Goal: Task Accomplishment & Management: Use online tool/utility

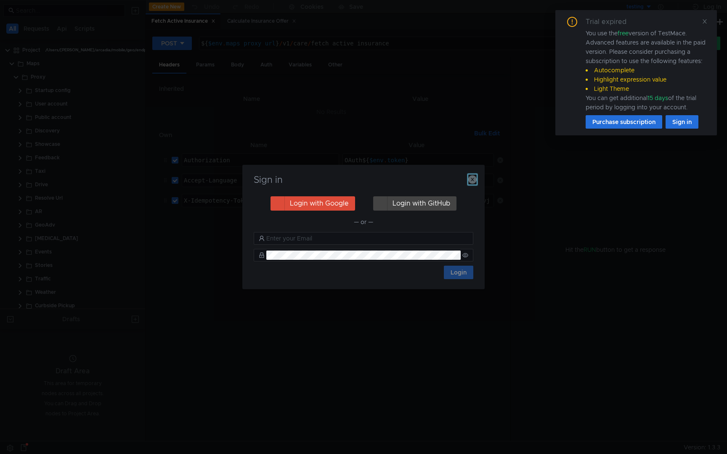
click at [475, 179] on icon "button" at bounding box center [472, 179] width 8 height 8
click at [473, 180] on icon "button" at bounding box center [472, 179] width 8 height 8
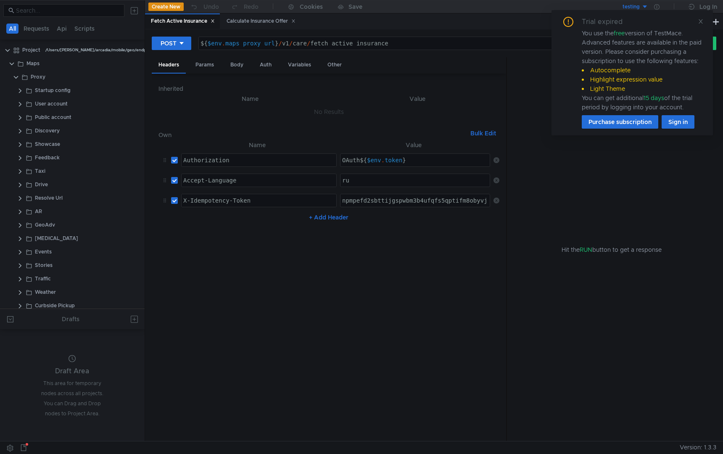
click at [701, 23] on icon at bounding box center [701, 22] width 6 height 6
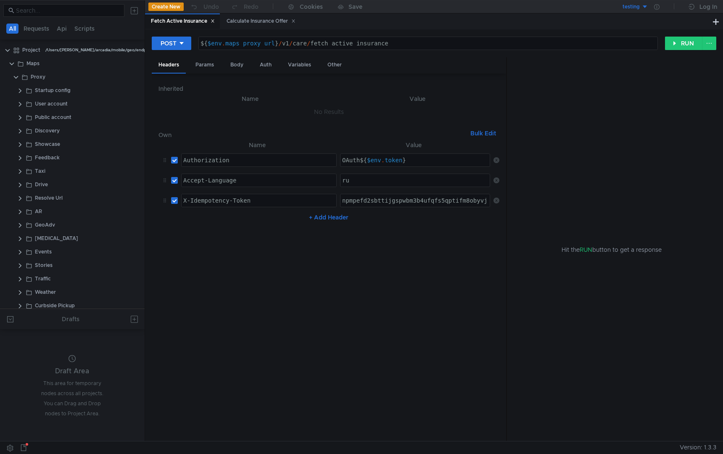
click at [172, 5] on button "Create New" at bounding box center [165, 7] width 35 height 8
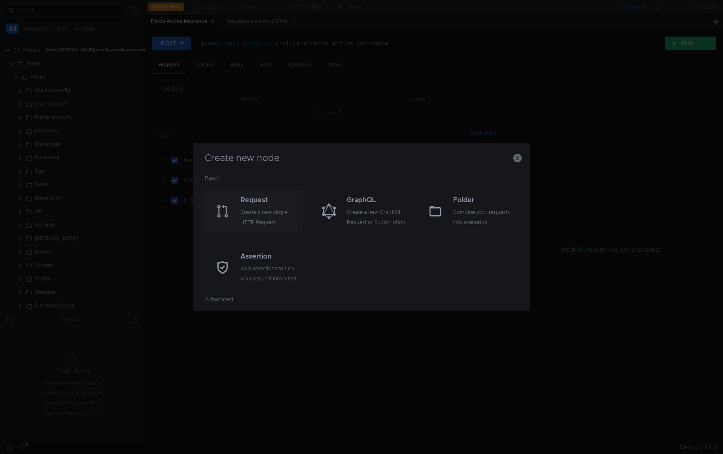
click at [249, 214] on div "Create a new single HTTP Request" at bounding box center [271, 217] width 60 height 20
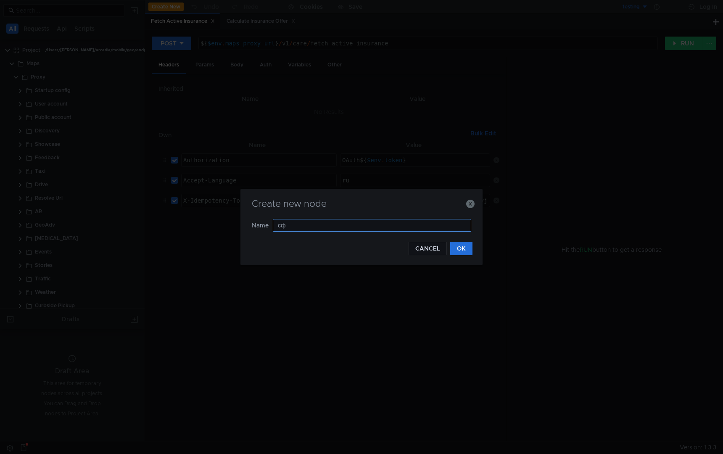
type input "с"
type input "care-fetch-status"
click at [460, 250] on button "OK" at bounding box center [461, 248] width 22 height 13
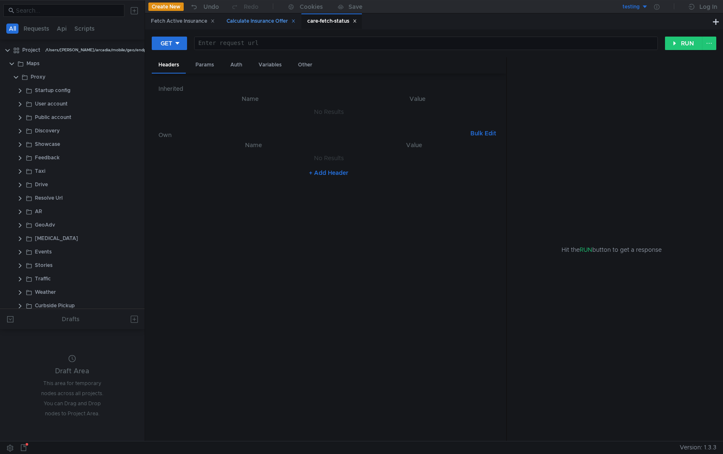
click at [275, 22] on div "Calculate Insurance Offer" at bounding box center [261, 21] width 69 height 9
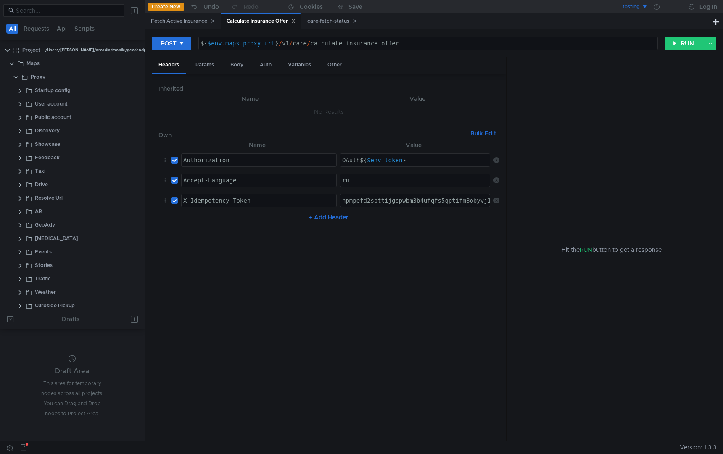
scroll to position [186, 0]
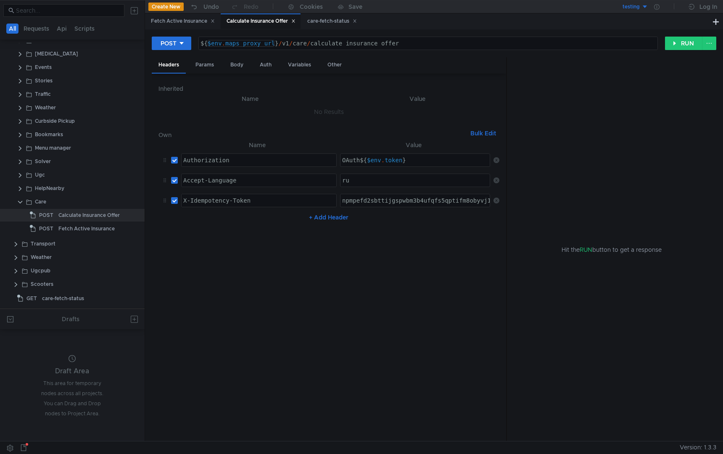
click at [260, 44] on div "${ $env . maps_proxy_url } / v1 / care / calculate_insurance_offer" at bounding box center [428, 50] width 459 height 20
drag, startPoint x: 278, startPoint y: 45, endPoint x: 138, endPoint y: 45, distance: 140.5
click at [138, 45] on as-split "All Requests Api Scripts Project /Users/[PERSON_NAME]/arcadia/mobile/geo/endpoi…" at bounding box center [361, 220] width 723 height 441
paste textarea "[URL][DOMAIN_NAME]"
type textarea "[URL][DOMAIN_NAME]"
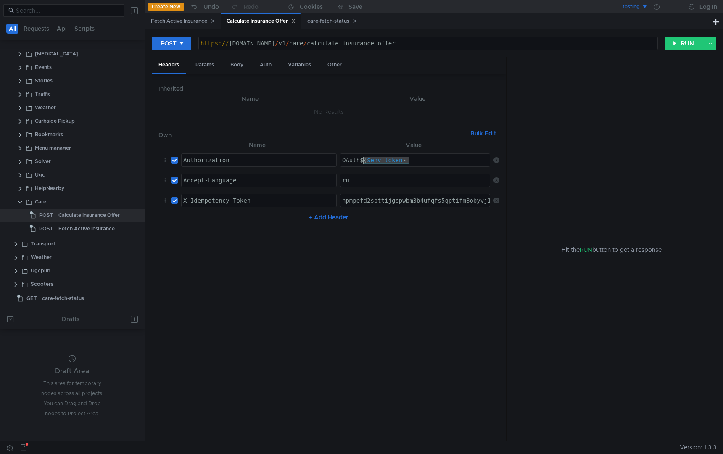
drag, startPoint x: 412, startPoint y: 160, endPoint x: 362, endPoint y: 158, distance: 49.7
click at [362, 158] on div "OAuth ${ $env . token }" at bounding box center [416, 167] width 151 height 20
type textarea "OAuth gg"
click at [684, 45] on button "RUN" at bounding box center [683, 43] width 37 height 13
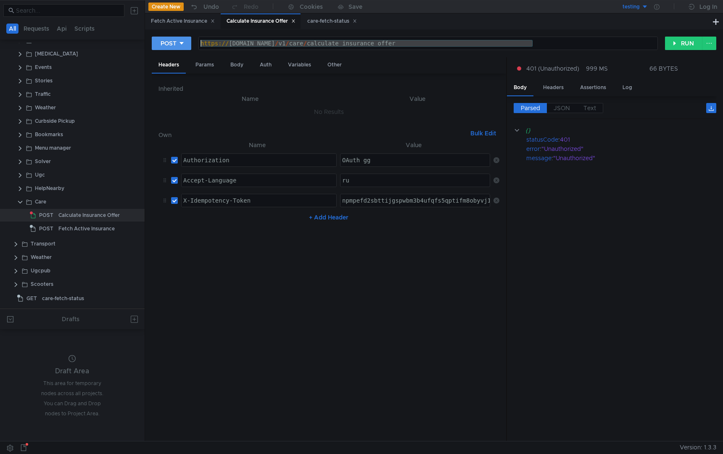
drag, startPoint x: 543, startPoint y: 44, endPoint x: 180, endPoint y: 45, distance: 363.8
click at [180, 45] on div "POST [URL][DOMAIN_NAME] https:// [DOMAIN_NAME] / v1 / care / calculate_insuranc…" at bounding box center [408, 43] width 513 height 14
click at [295, 21] on icon at bounding box center [293, 21] width 3 height 3
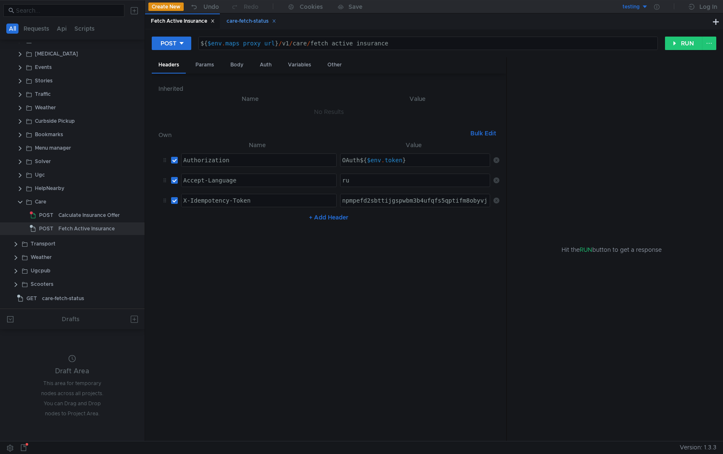
click at [243, 24] on div "care-fetch-status" at bounding box center [252, 21] width 50 height 9
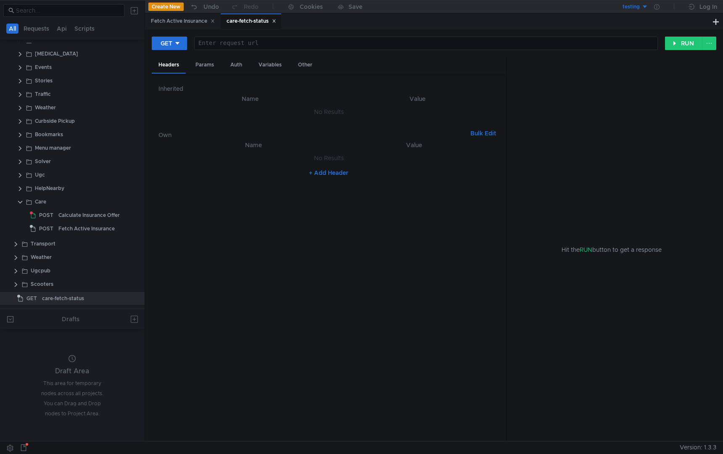
click at [288, 42] on div at bounding box center [426, 50] width 463 height 20
click at [276, 20] on icon at bounding box center [274, 21] width 4 height 4
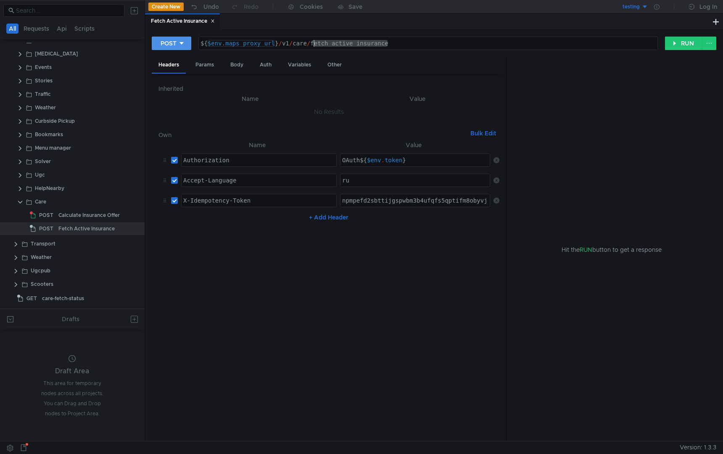
drag, startPoint x: 417, startPoint y: 43, endPoint x: 154, endPoint y: 42, distance: 263.3
click at [154, 42] on div "POST ${$env.maps_proxy_url}/v1/care/fetch_active_insurance ${ $env . maps_proxy…" at bounding box center [408, 43] width 513 height 14
paste textarea "[URL][DOMAIN_NAME]"
click at [71, 217] on div "Calculate Insurance Offer" at bounding box center [88, 215] width 61 height 13
click at [135, 215] on icon at bounding box center [136, 215] width 6 height 6
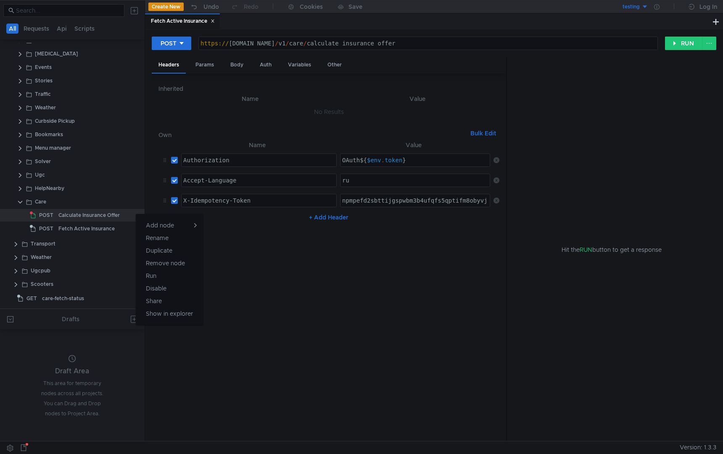
click at [272, 277] on div at bounding box center [361, 227] width 723 height 454
drag, startPoint x: 450, startPoint y: 45, endPoint x: 579, endPoint y: 46, distance: 128.7
click at [579, 45] on div "https:// [DOMAIN_NAME] / v1 / care / calculate_insurance_offer" at bounding box center [428, 50] width 459 height 20
paste textarea "fetch_state"
type textarea "[URL][DOMAIN_NAME]"
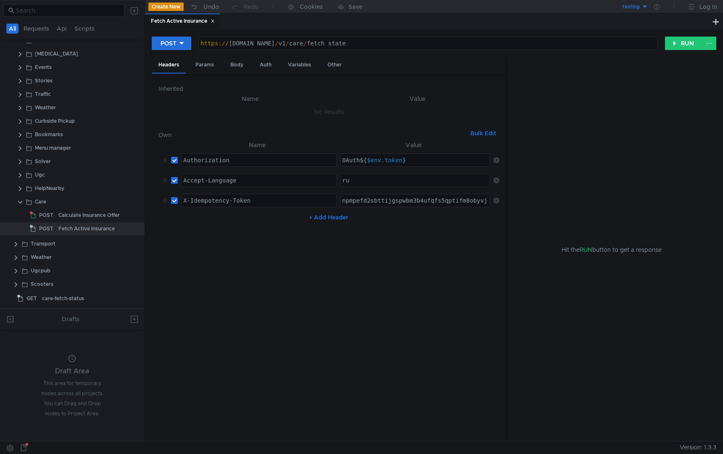
scroll to position [0, 0]
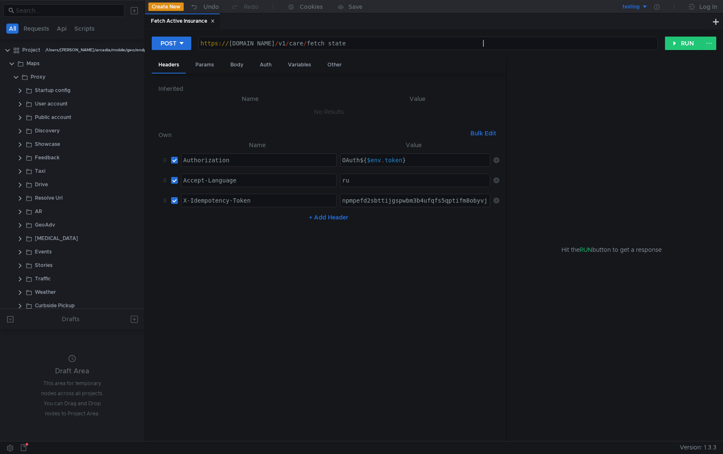
drag, startPoint x: 362, startPoint y: 161, endPoint x: 451, endPoint y: 161, distance: 89.2
click at [448, 161] on div "OAuth ${ $env . token }" at bounding box center [416, 167] width 151 height 20
paste textarea "Success(info=TokenInfo(token=2.4127009829.4870.1760522040.1760435640112.2.0.113…"
drag, startPoint x: 426, startPoint y: 161, endPoint x: 553, endPoint y: 165, distance: 126.6
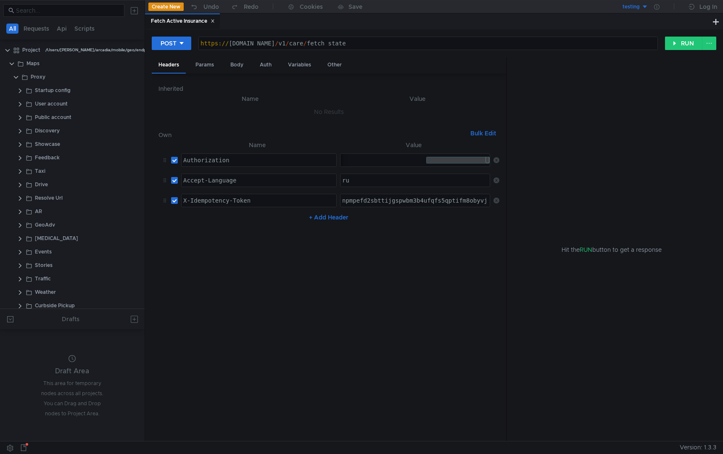
click at [553, 165] on as-split "Headers Params Body Auth Variables Other Inherited Name Value No Results Own Bu…" at bounding box center [434, 249] width 565 height 385
drag, startPoint x: 362, startPoint y: 158, endPoint x: 459, endPoint y: 159, distance: 97.2
type textarea "[AUTH_TOKEN]"
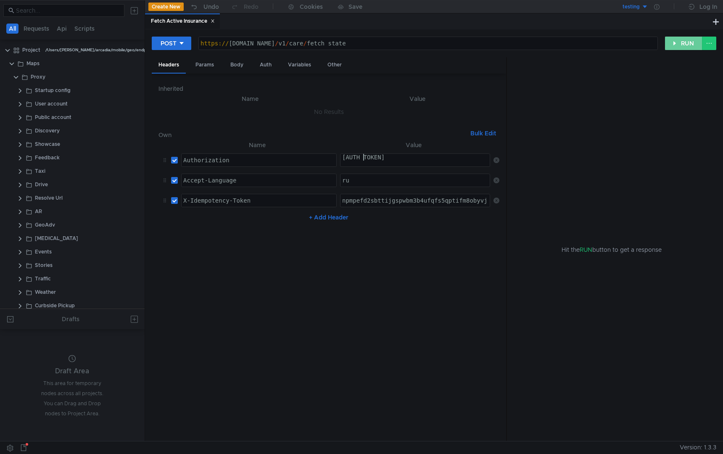
click at [685, 50] on button "RUN" at bounding box center [683, 43] width 37 height 13
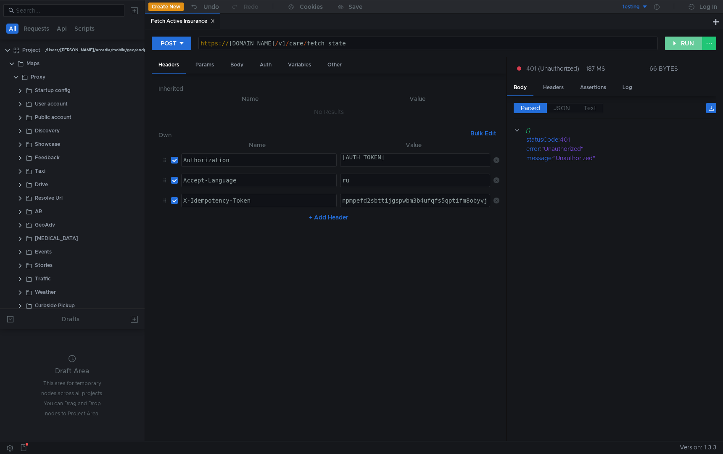
click at [676, 43] on button "RUN" at bounding box center [683, 43] width 37 height 13
click at [677, 45] on button "RUN" at bounding box center [683, 43] width 37 height 13
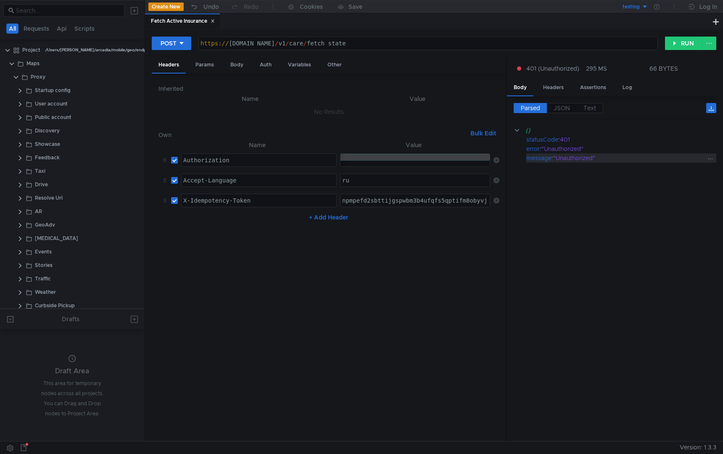
drag, startPoint x: 362, startPoint y: 158, endPoint x: 614, endPoint y: 159, distance: 251.5
click at [614, 159] on as-split "Headers Params Body Auth Variables Other Inherited Name Value No Results Own Bu…" at bounding box center [434, 249] width 565 height 385
drag, startPoint x: 362, startPoint y: 159, endPoint x: 272, endPoint y: 163, distance: 90.5
click at [272, 163] on tr "Authorization ההההההההההההההההההההההההההההההההההההההההההההההההההההההההההההההההה…" at bounding box center [329, 160] width 341 height 20
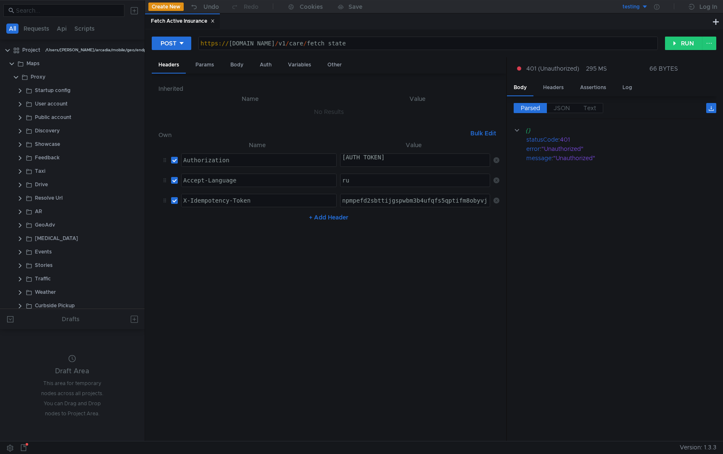
click at [643, 5] on button "testing" at bounding box center [619, 6] width 58 height 13
click at [641, 6] on div at bounding box center [361, 227] width 723 height 454
click at [627, 6] on div "testing" at bounding box center [631, 7] width 17 height 8
click at [657, 6] on div at bounding box center [361, 227] width 723 height 454
click at [660, 7] on div at bounding box center [656, 6] width 17 height 13
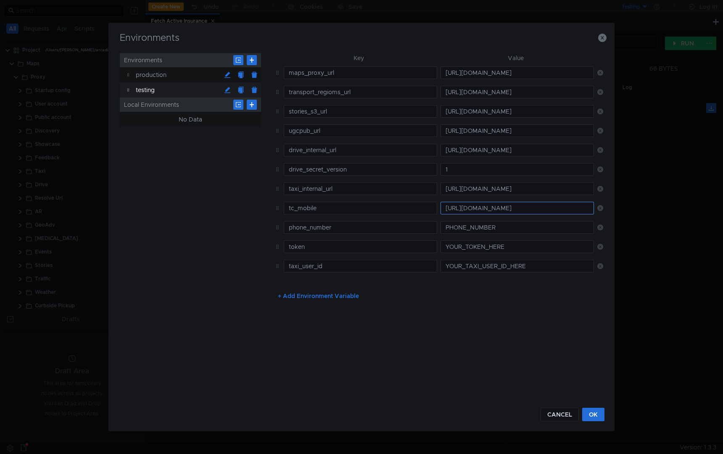
scroll to position [0, 0]
click at [553, 418] on button "CANCEL" at bounding box center [560, 414] width 38 height 13
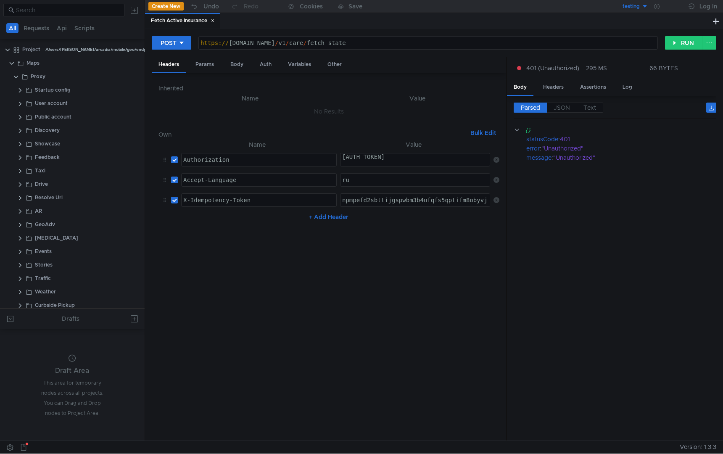
type textarea "npmpefd2sbttijgspwbm3b4ufqfs5qptifm8obyvj"
click at [470, 202] on div "npmpefd2sbttijgspwbm3b4ufqfs5qptifm8obyvj" at bounding box center [416, 207] width 151 height 20
drag, startPoint x: 505, startPoint y: 157, endPoint x: 726, endPoint y: 161, distance: 221.2
click at [723, 161] on html "All Requests Api Scripts Project /Users/[PERSON_NAME]/arcadia/mobile/geo/endpoi…" at bounding box center [361, 227] width 723 height 454
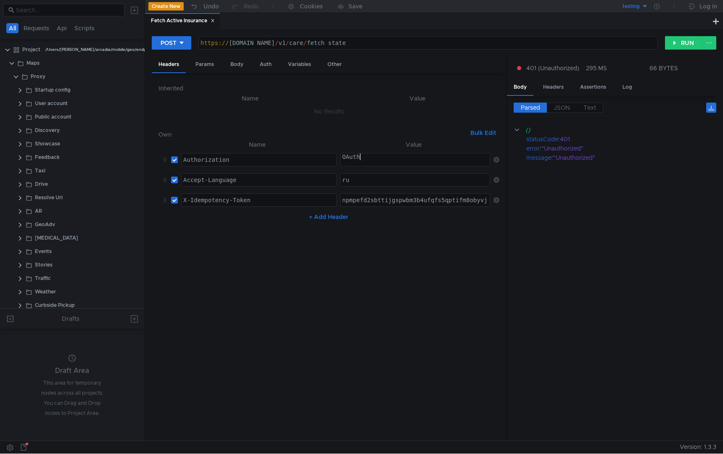
paste textarea "y0__xDx7bDGBhjY8gkgvoPN2xQw4e-UhAi4-Co6XSNPsrGUGtEa_3WYWsa_-Q"
click at [684, 42] on button "RUN" at bounding box center [683, 42] width 37 height 13
click at [466, 156] on div "OAuthy0__xDx7bDGBhjY8gkgvoPN2xQw4e-UhAi4-Co6XSNPsrGUGtEa_3WYWsa_-Q" at bounding box center [373, 163] width 237 height 20
click at [685, 42] on button "RUN" at bounding box center [683, 42] width 37 height 13
click at [474, 158] on div "OAuthy0__xDx7bDGBhjY8gkgvoPN2xQw4e-UhAi4-Co6XSNPsrGUGtEa_3WYWsa_-Q" at bounding box center [373, 163] width 237 height 20
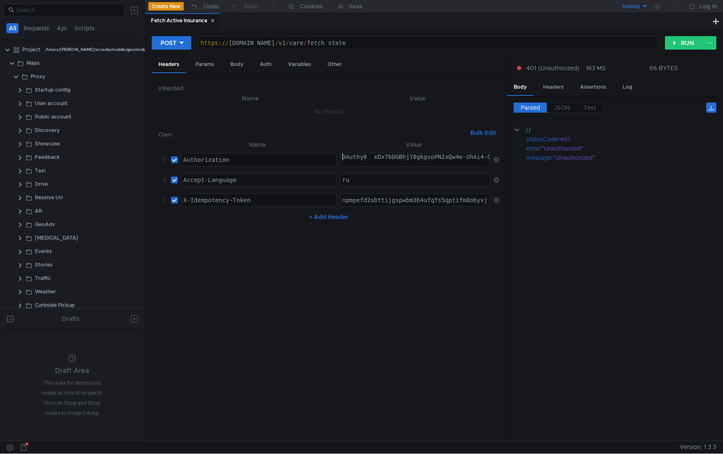
click at [360, 159] on div "OAuthy0__xDx7bDGBhjY8gkgvoPN2xQw4e-UhAi4-Co6XSNPsrGUGtEa_3WYWsa_-Q" at bounding box center [459, 163] width 237 height 20
type textarea "[AUTH_TOKEN]"
click at [676, 38] on button "RUN" at bounding box center [683, 42] width 37 height 13
click at [569, 254] on cdk-virtual-scroll-viewport "{} code : "401" message : "Bad tvm2 user ticket"" at bounding box center [615, 279] width 203 height 309
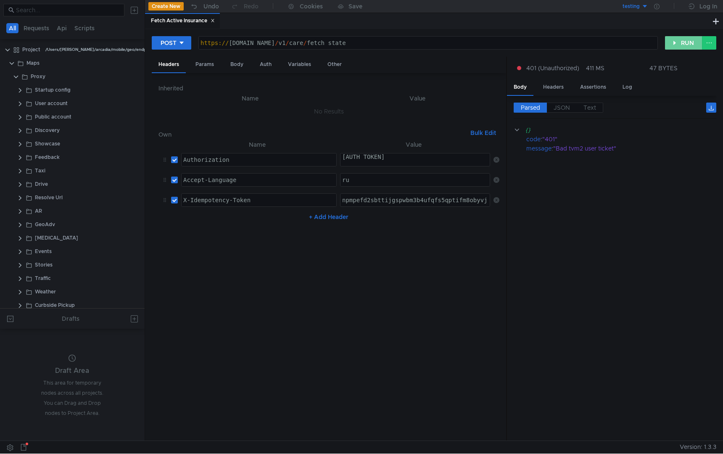
click at [688, 45] on button "RUN" at bounding box center [683, 42] width 37 height 13
drag, startPoint x: 362, startPoint y: 158, endPoint x: 314, endPoint y: 158, distance: 47.5
click at [314, 158] on tr "Authorization ההההההההההההההההההההההההההההההההההההההההההההההההההההההההההההההההה…" at bounding box center [329, 160] width 341 height 20
click at [371, 153] on div "[AUTH_TOKEN] [AUTH_TOKEN] ההההההההההההההההההההההההההההההההההההההההההההההההההההה…" at bounding box center [415, 159] width 150 height 13
click at [361, 156] on div "[AUTH_TOKEN]" at bounding box center [461, 163] width 240 height 20
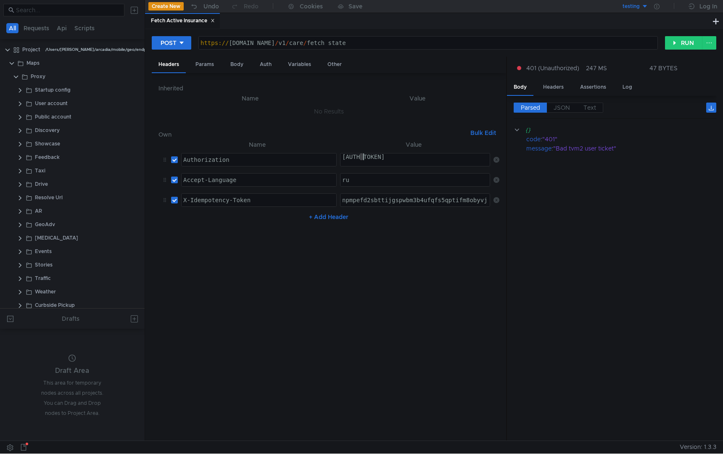
click at [361, 157] on div "[AUTH_TOKEN]" at bounding box center [461, 163] width 240 height 20
click at [402, 158] on div "[AUTH_TOKEN]" at bounding box center [461, 163] width 240 height 20
click at [410, 157] on div "[AUTH_TOKEN]" at bounding box center [461, 163] width 240 height 20
click at [677, 41] on button "RUN" at bounding box center [683, 42] width 37 height 13
drag, startPoint x: 445, startPoint y: 43, endPoint x: 547, endPoint y: 43, distance: 101.3
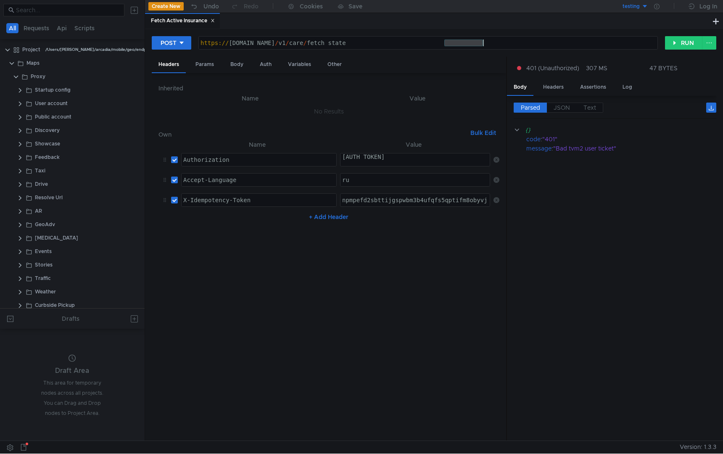
click at [547, 43] on div "https:// [DOMAIN_NAME] / v1 / care / fetch_state" at bounding box center [428, 50] width 459 height 20
paste textarea "active_insuranc"
click at [692, 43] on button "RUN" at bounding box center [683, 42] width 37 height 13
type textarea "[URL][DOMAIN_NAME]"
click at [481, 42] on div "https:// [DOMAIN_NAME] / v1 / care / fetch_state" at bounding box center [428, 50] width 459 height 20
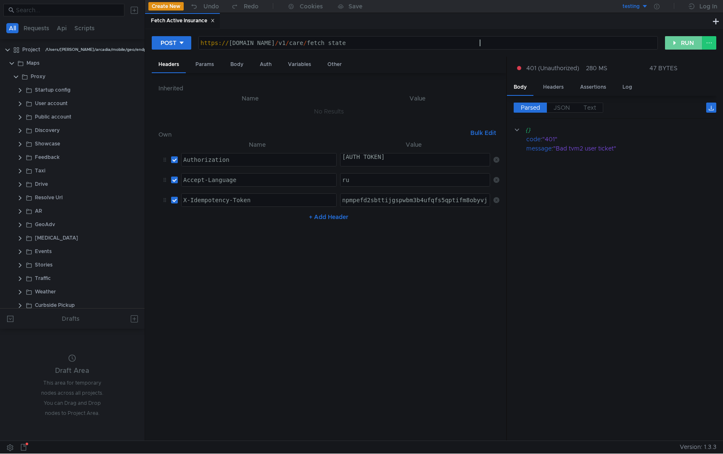
click at [686, 45] on button "RUN" at bounding box center [683, 42] width 37 height 13
click at [359, 160] on div "[AUTH_TOKEN]" at bounding box center [461, 163] width 240 height 20
click at [362, 159] on div "[AUTH_TOKEN]" at bounding box center [461, 163] width 240 height 20
paste textarea "y0__xCHzvzfBxjY8gkgn5Xg2xSXgQtDRn0_GJEFiDCJqO4pvvUr8w"
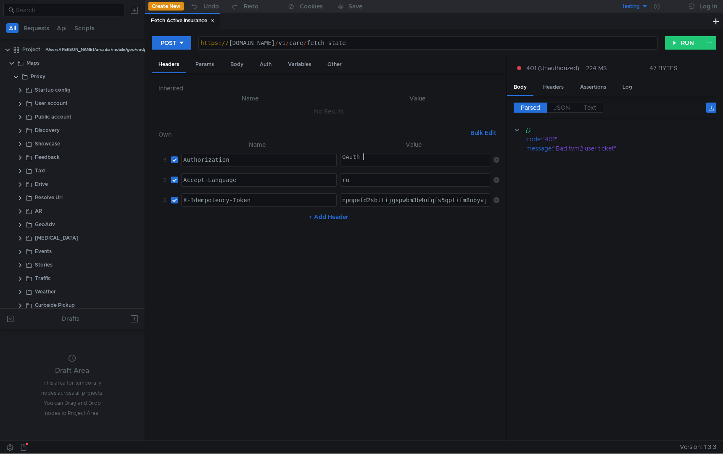
type textarea "[AUTH_TOKEN]"
click at [684, 46] on button "RUN" at bounding box center [683, 42] width 37 height 13
